Goal: Navigation & Orientation: Find specific page/section

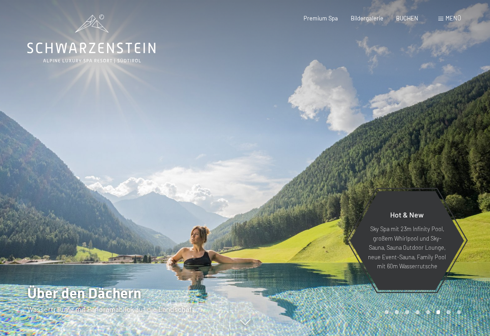
click at [365, 20] on span "Bildergalerie" at bounding box center [367, 18] width 33 height 7
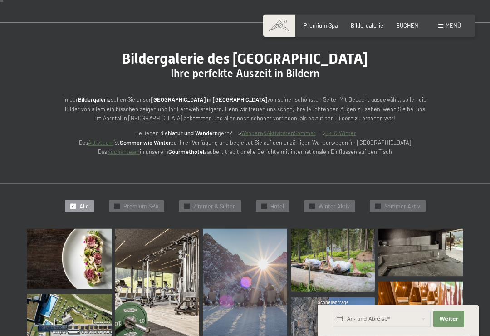
scroll to position [51, 0]
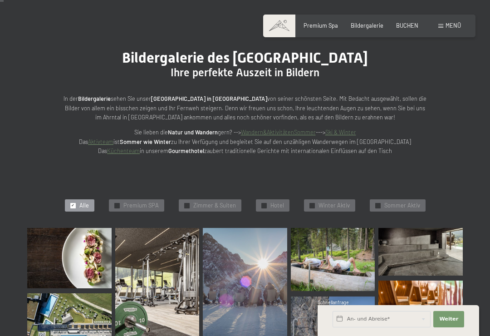
click at [408, 312] on img at bounding box center [421, 298] width 84 height 36
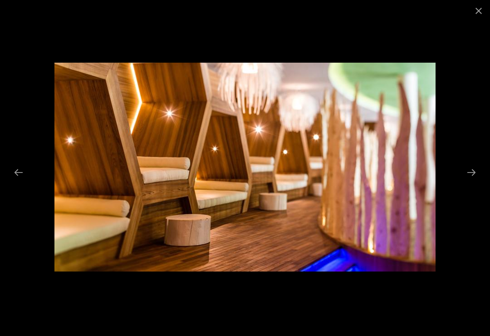
click at [21, 9] on div at bounding box center [245, 10] width 490 height 21
click at [477, 181] on button "Next slide" at bounding box center [471, 172] width 19 height 18
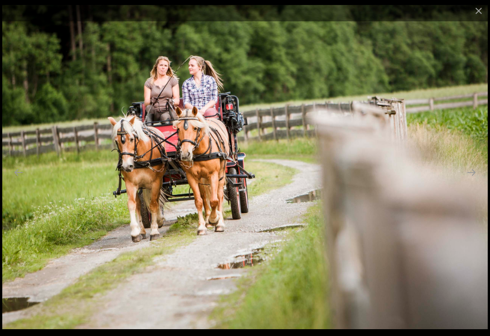
click at [476, 10] on button "Close gallery" at bounding box center [478, 10] width 23 height 21
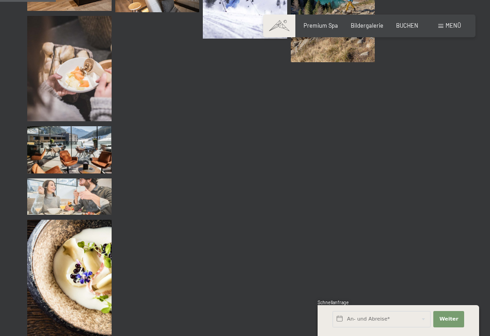
scroll to position [782, 0]
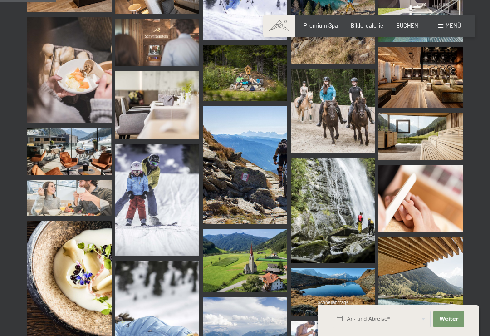
click at [448, 26] on span "Menü" at bounding box center [453, 25] width 15 height 7
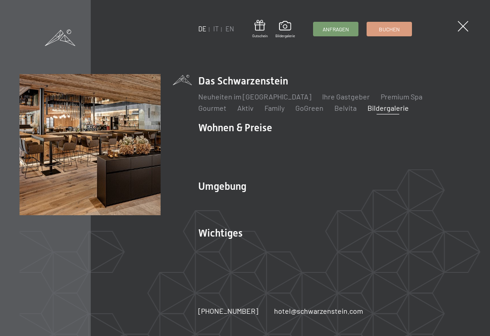
click at [220, 97] on link "Neuheiten im [GEOGRAPHIC_DATA]" at bounding box center [254, 96] width 113 height 9
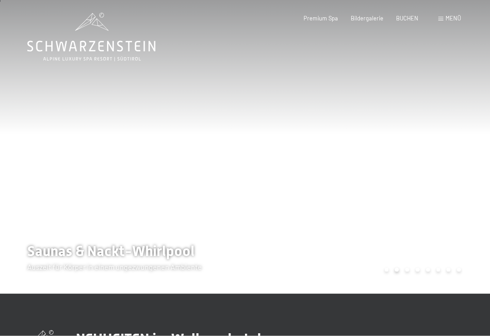
scroll to position [2, 0]
